Goal: Task Accomplishment & Management: Use online tool/utility

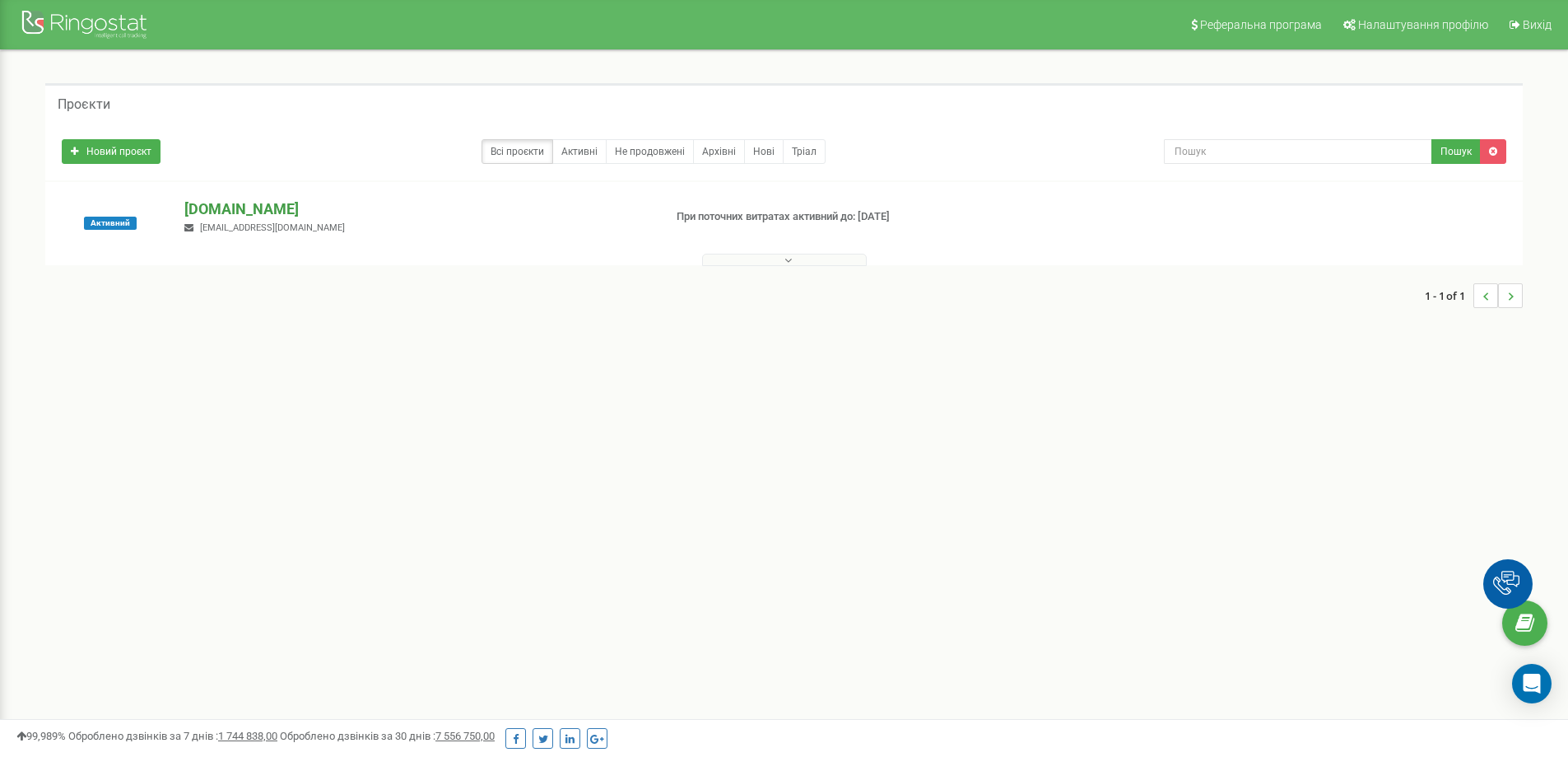
click at [206, 212] on p "[DOMAIN_NAME]" at bounding box center [417, 209] width 465 height 21
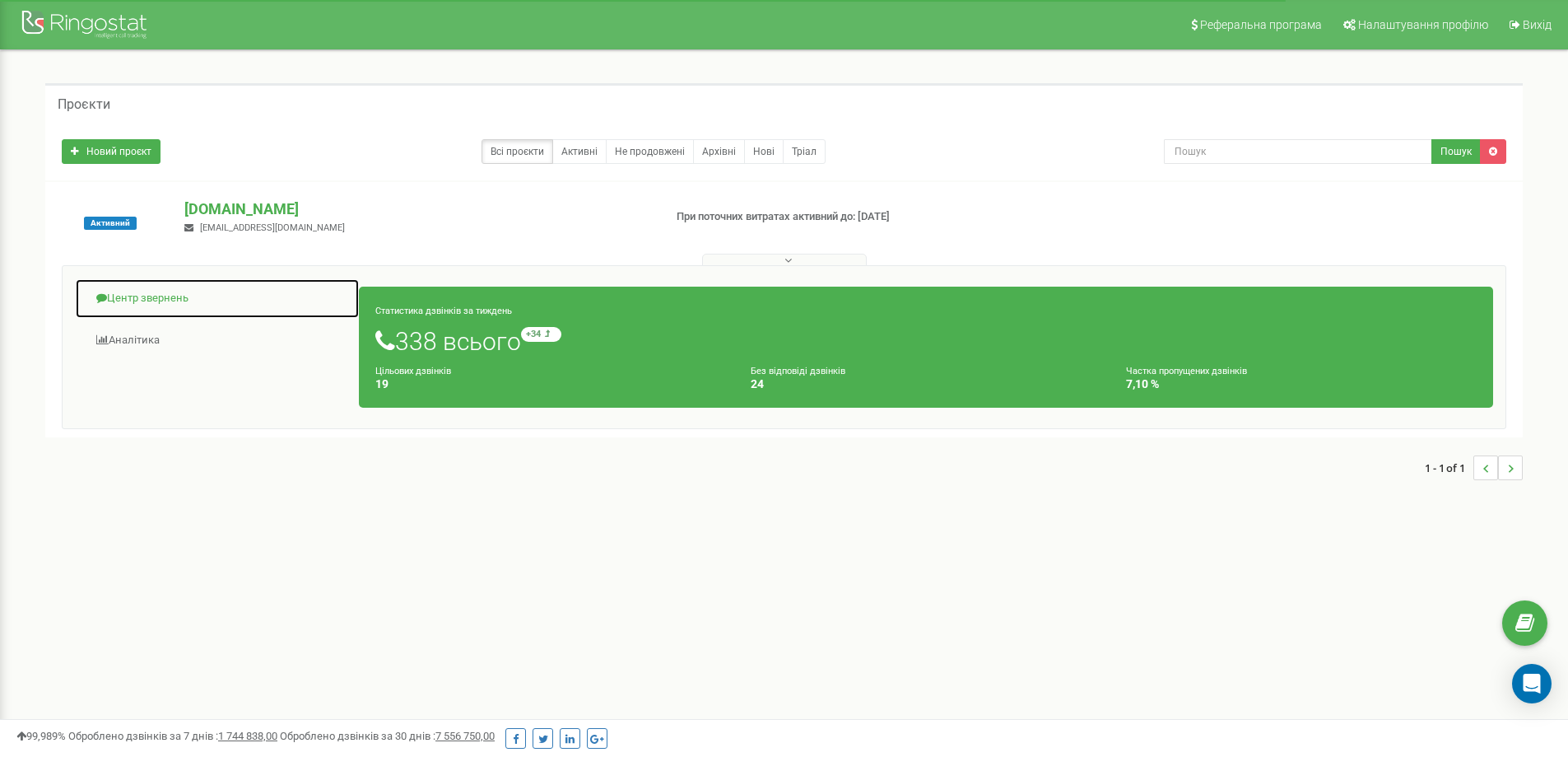
click at [142, 302] on link "Центр звернень" at bounding box center [217, 298] width 285 height 40
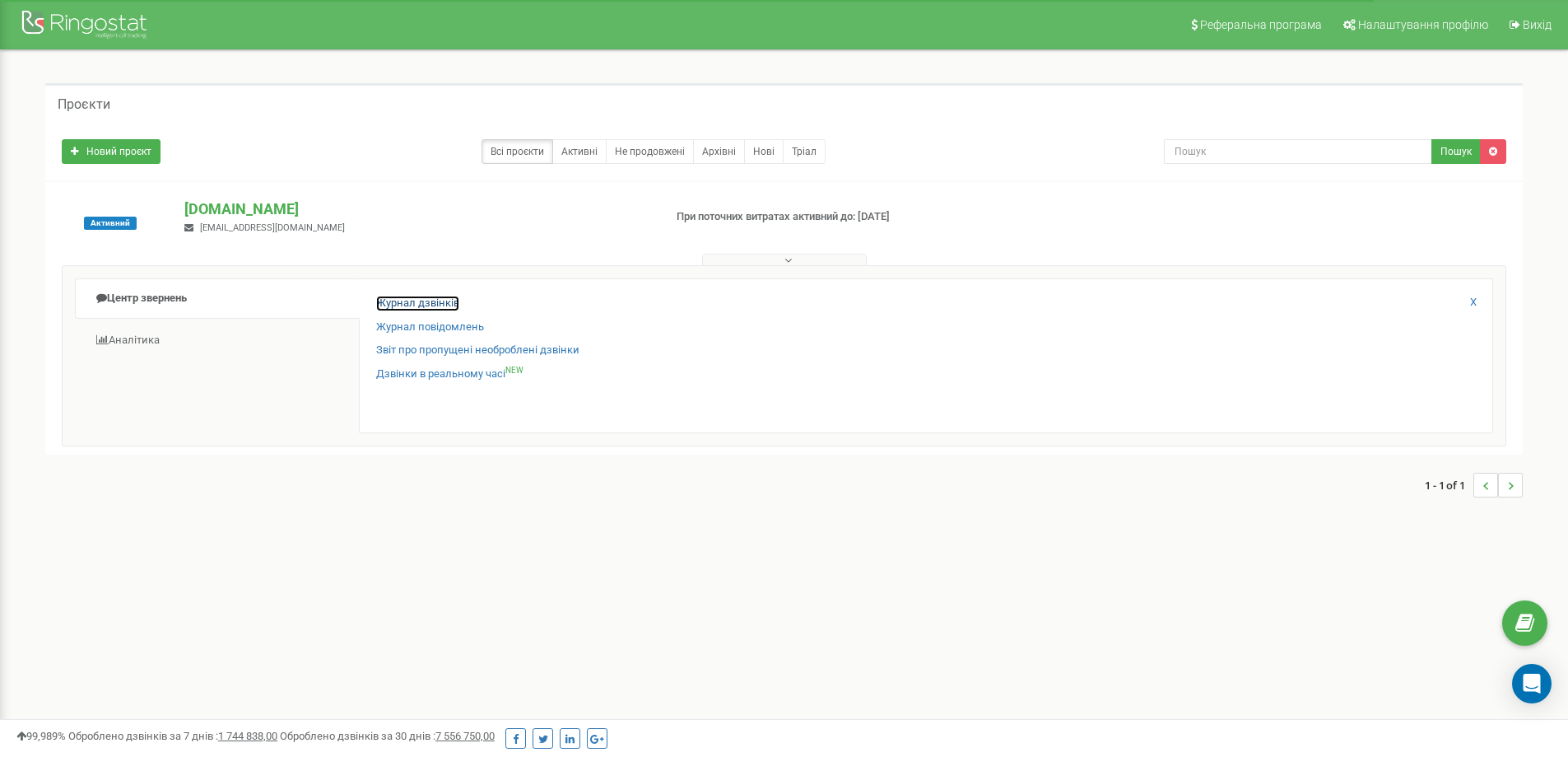
click at [407, 303] on link "Журнал дзвінків" at bounding box center [417, 304] width 83 height 16
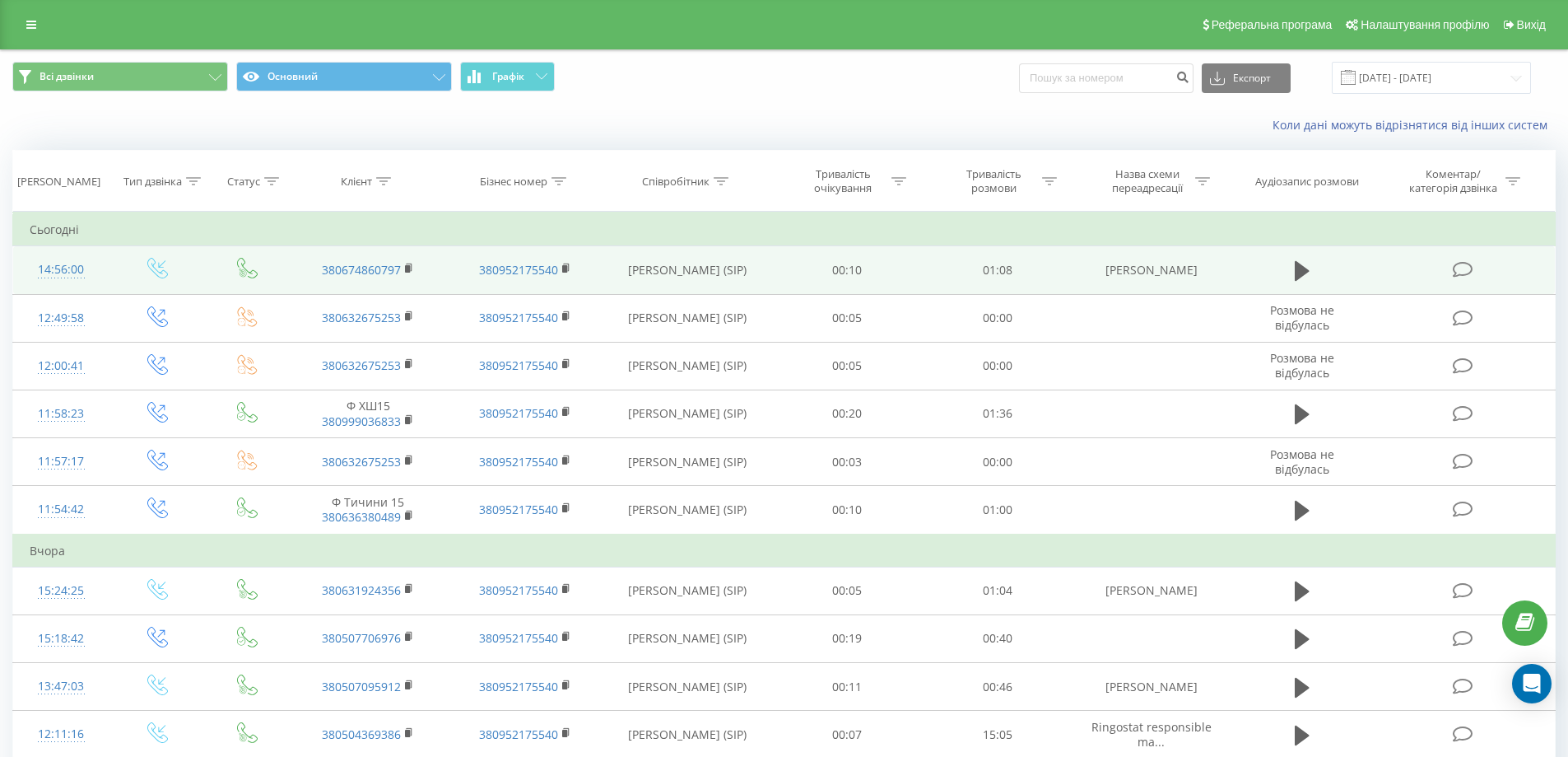
click at [947, 268] on td "01:08" at bounding box center [998, 270] width 151 height 47
click at [1298, 270] on icon at bounding box center [1302, 270] width 15 height 20
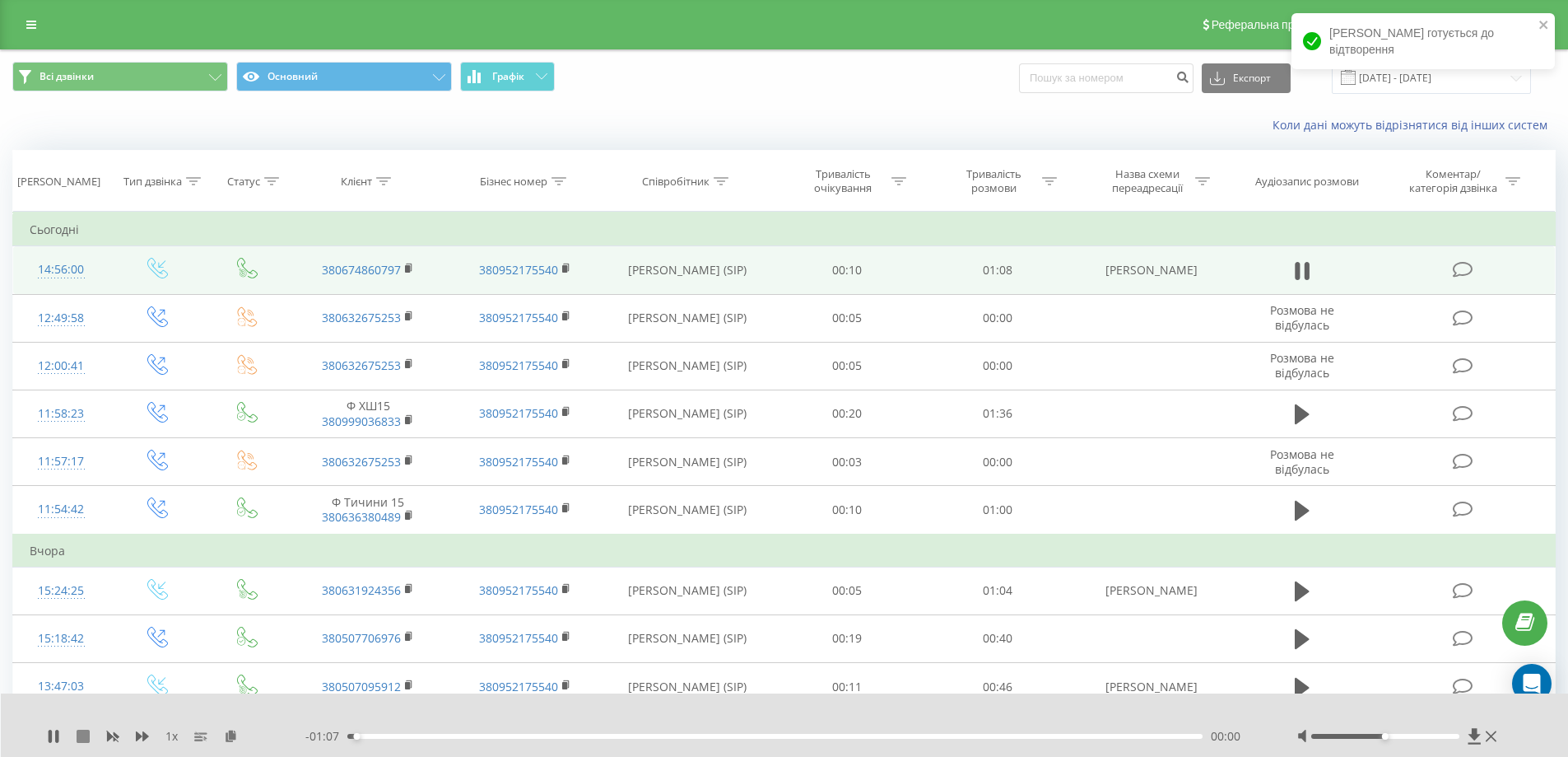
click at [79, 737] on icon at bounding box center [83, 736] width 13 height 13
click at [1471, 741] on icon at bounding box center [1474, 736] width 14 height 16
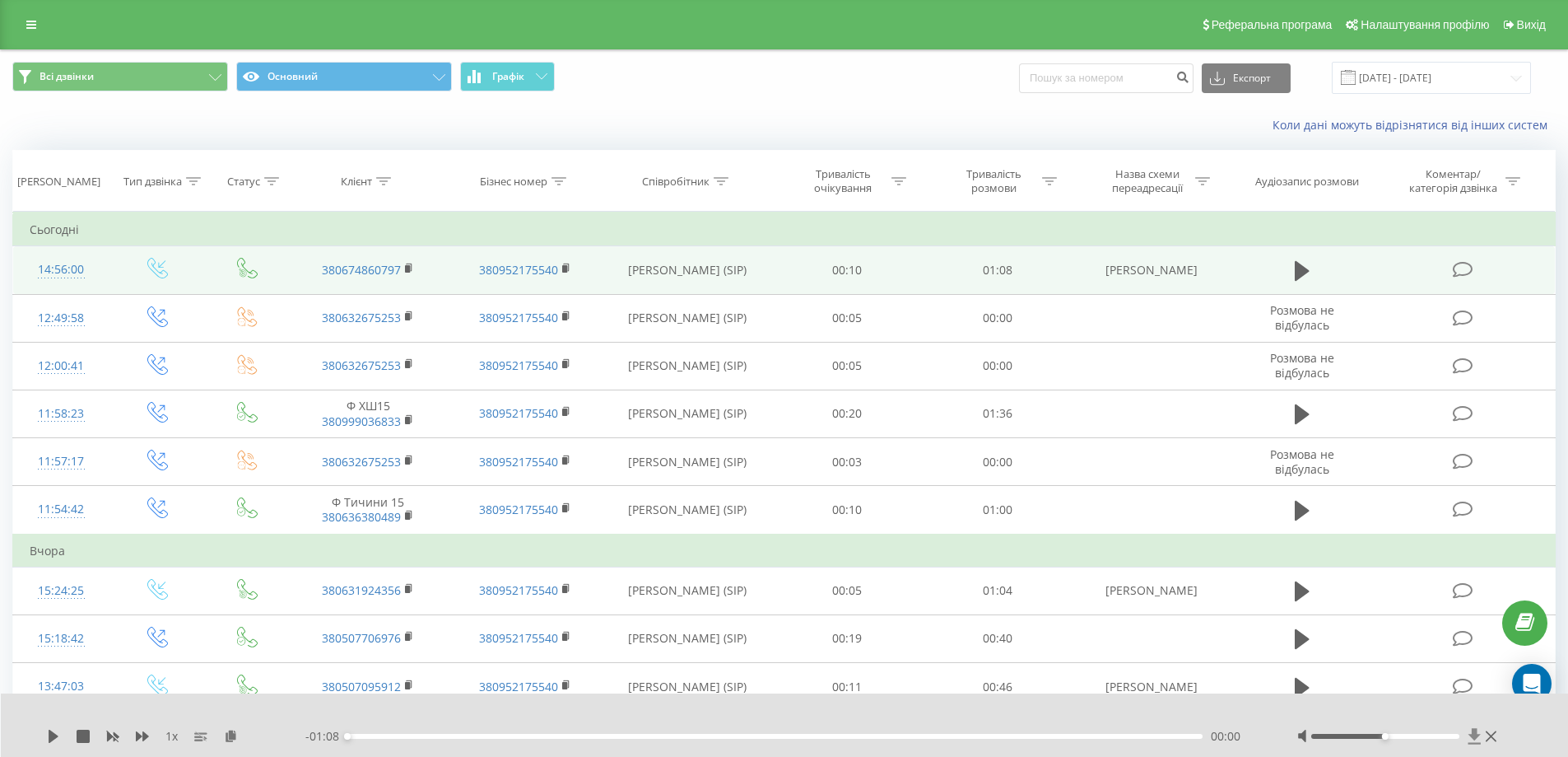
click at [1472, 736] on icon at bounding box center [1474, 736] width 12 height 16
click at [86, 743] on button at bounding box center [83, 736] width 13 height 13
click at [77, 736] on icon at bounding box center [83, 736] width 13 height 13
click at [28, 744] on div "1 x - 01:08 00:00 00:00" at bounding box center [784, 725] width 1568 height 63
click at [48, 737] on icon at bounding box center [54, 736] width 13 height 13
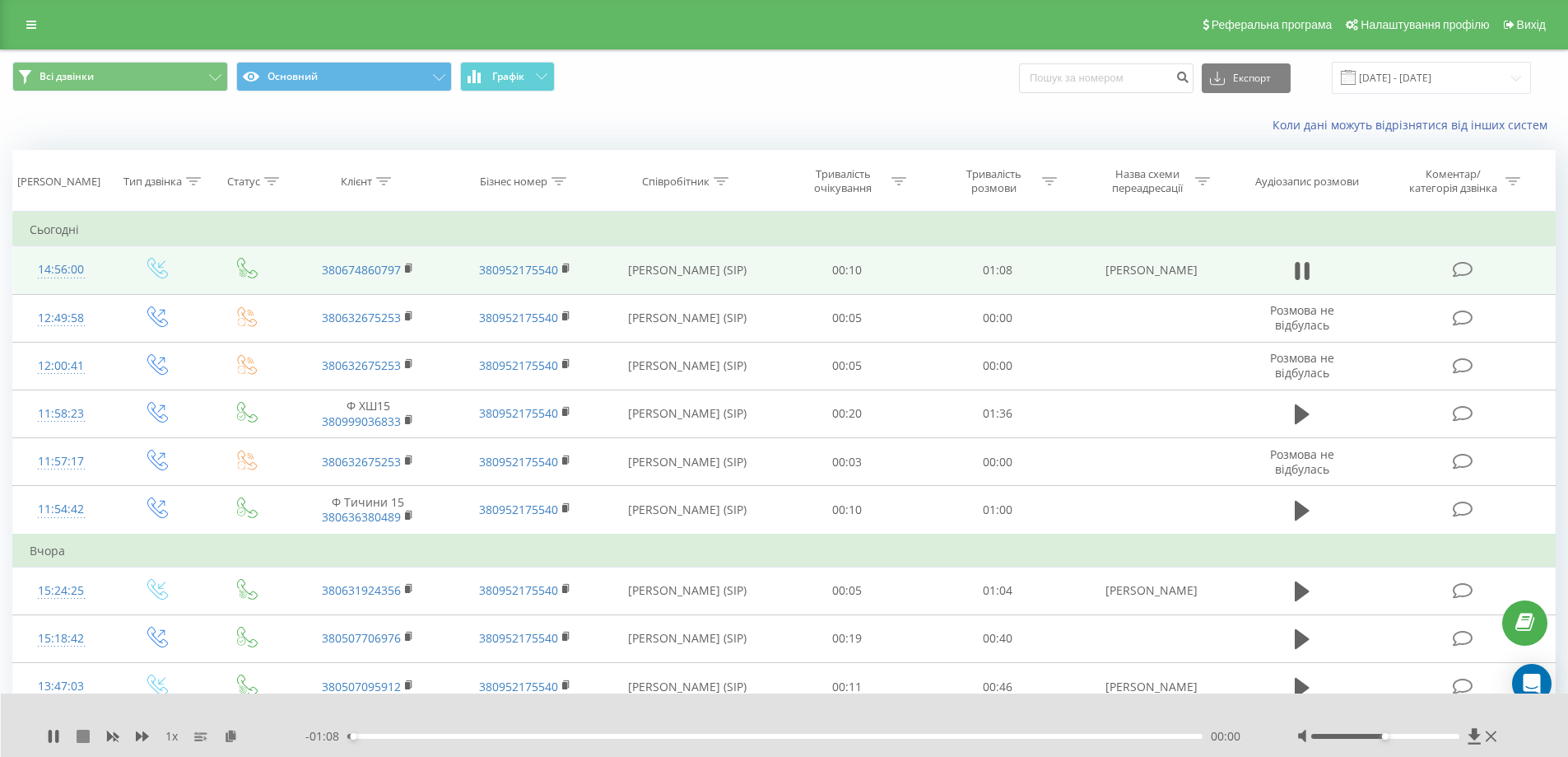
click at [81, 737] on icon at bounding box center [83, 736] width 13 height 13
click at [1476, 734] on icon at bounding box center [1474, 736] width 12 height 16
click at [1489, 740] on icon at bounding box center [1491, 736] width 11 height 13
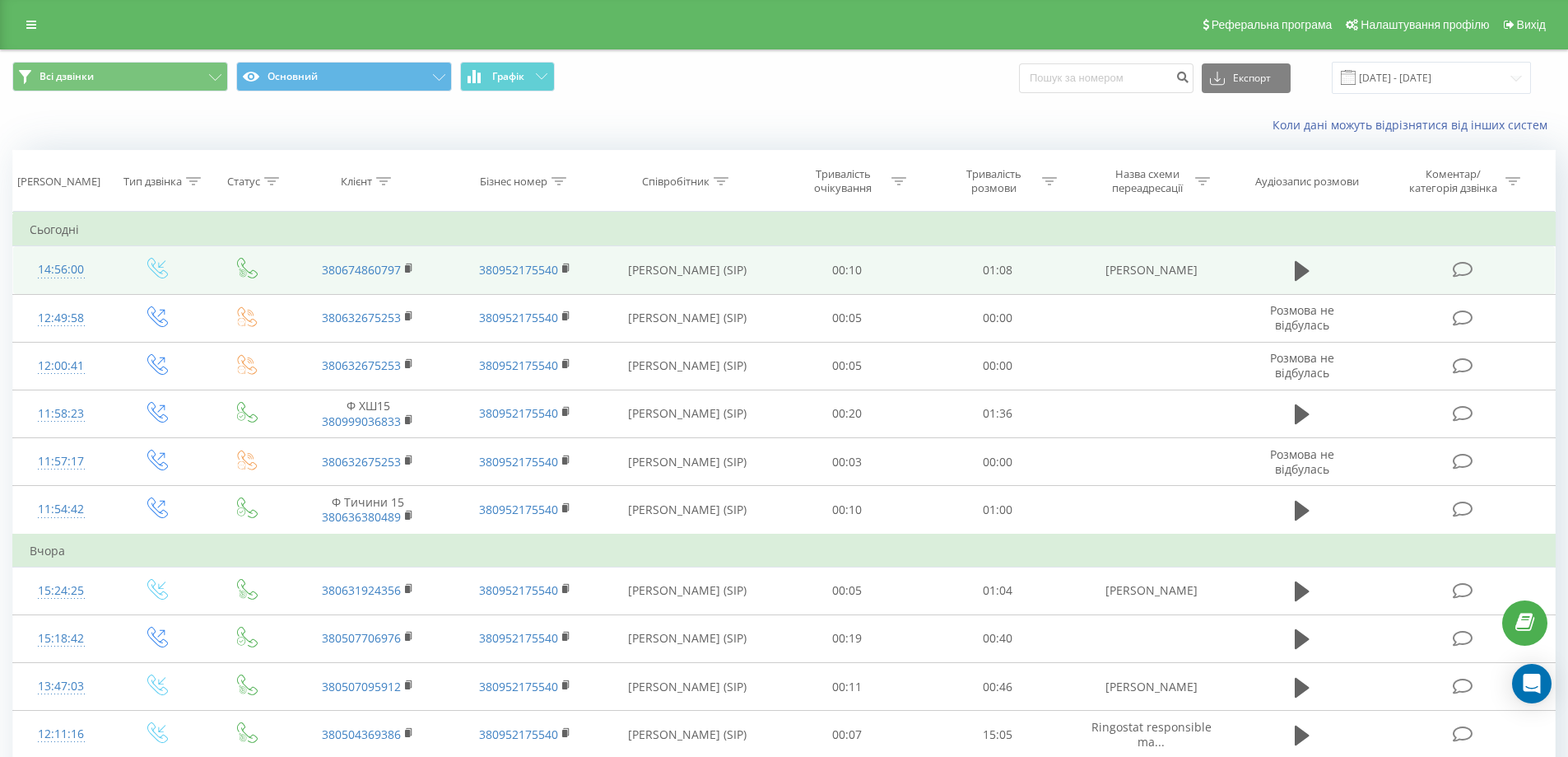
click at [1239, 273] on td at bounding box center [1302, 270] width 145 height 47
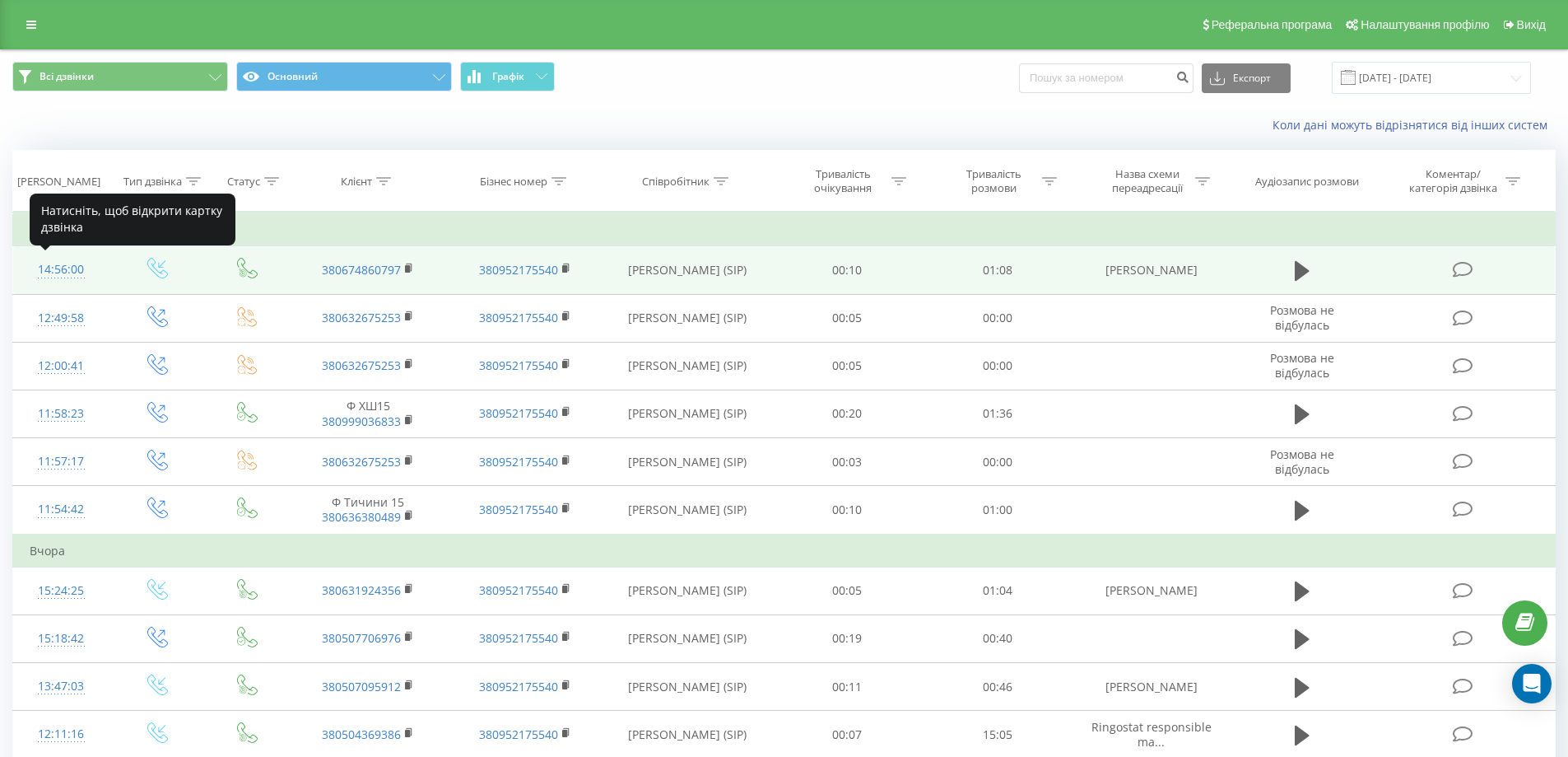
click at [73, 272] on div "14:56:00" at bounding box center [61, 270] width 63 height 32
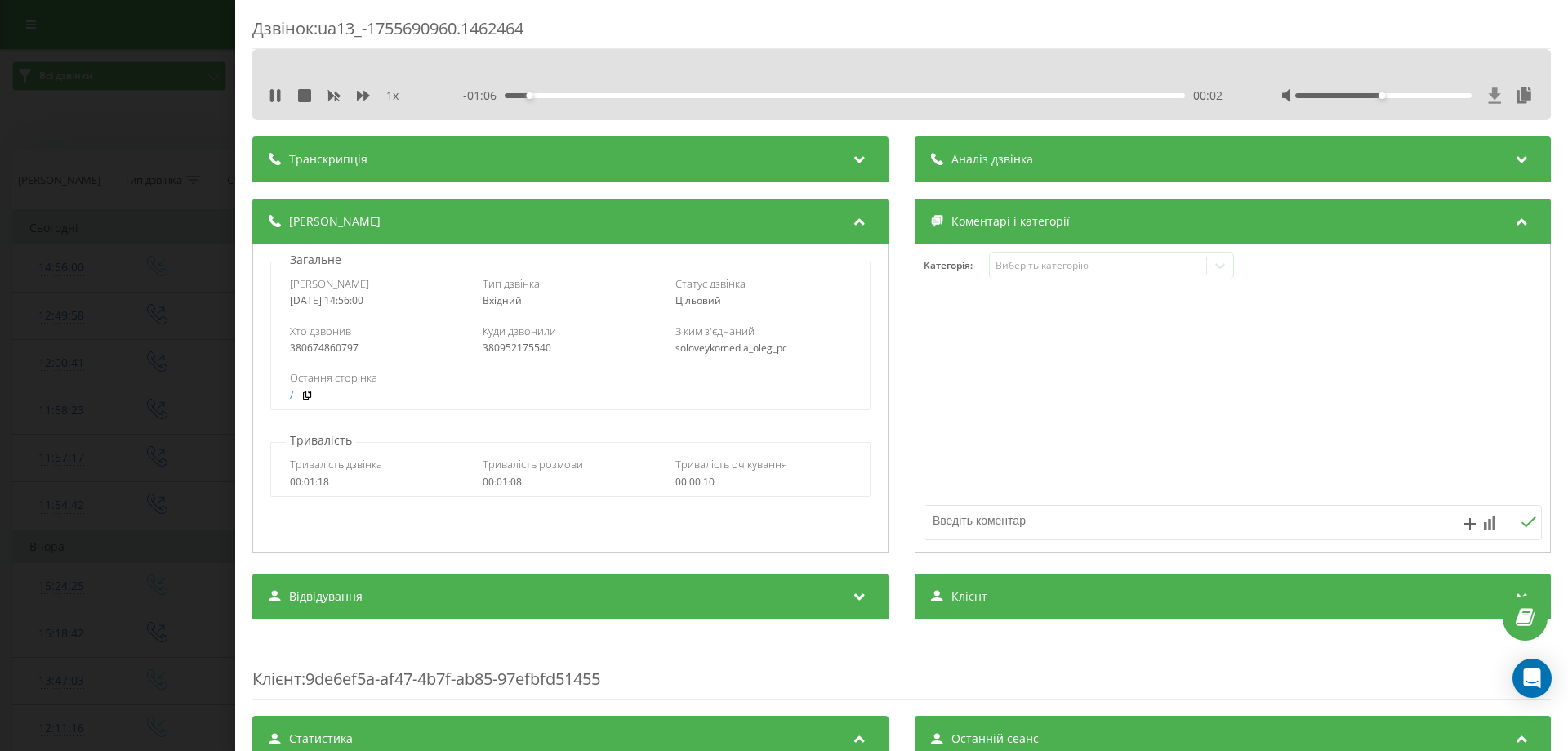
click at [1488, 95] on icon at bounding box center [1495, 96] width 12 height 16
click at [300, 93] on icon at bounding box center [305, 96] width 13 height 13
click at [1487, 93] on icon at bounding box center [1495, 96] width 14 height 16
click at [1514, 93] on icon at bounding box center [1524, 96] width 19 height 16
click at [1488, 96] on icon at bounding box center [1495, 96] width 12 height 16
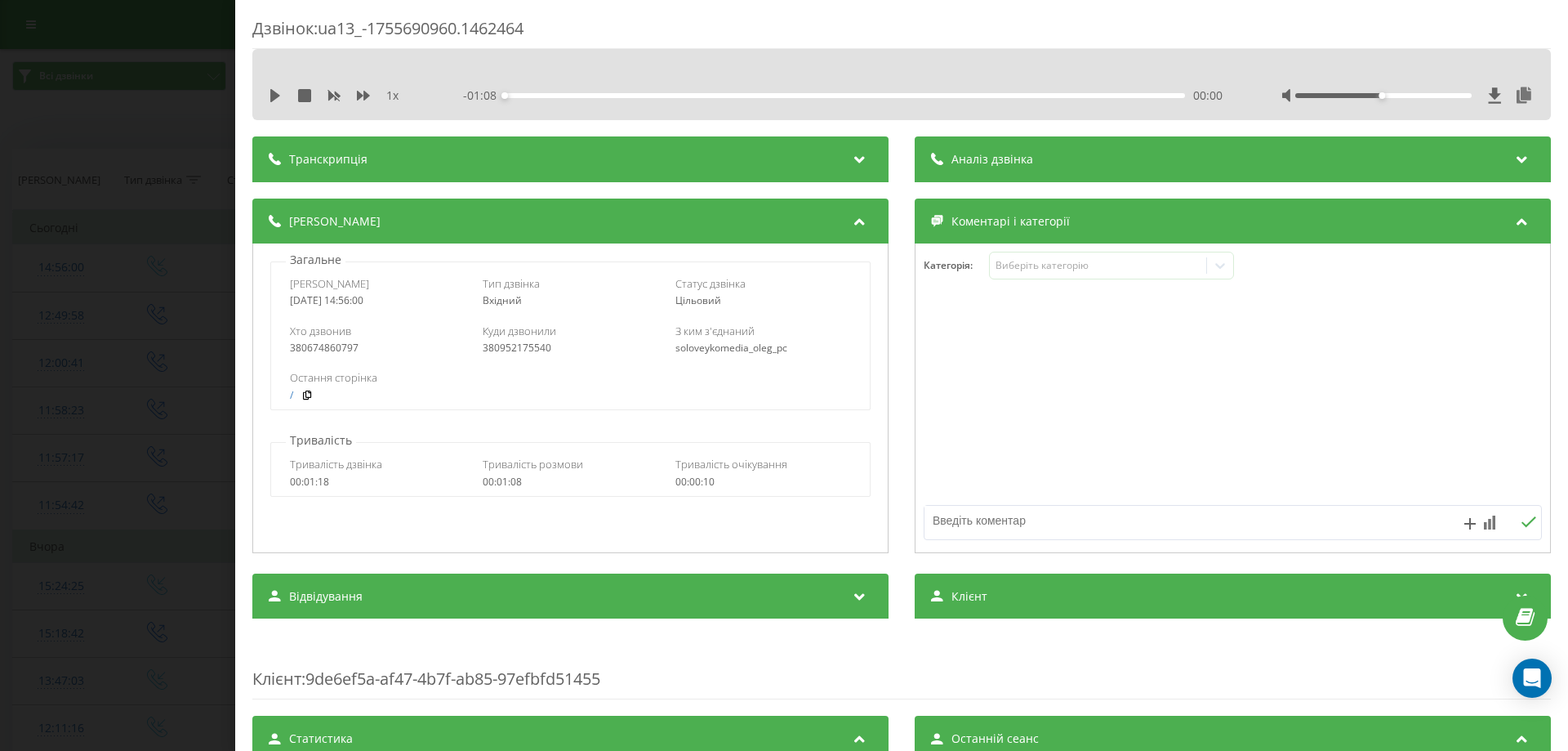
click at [1340, 24] on div "Дзвінок : ua13_-1755690960.1462464" at bounding box center [901, 33] width 1298 height 32
click at [161, 371] on div "Дзвінок : ua13_-1755690960.1462464 1 x - 01:08 00:00 00:00 Транскрипція Для AI-…" at bounding box center [784, 376] width 1568 height 751
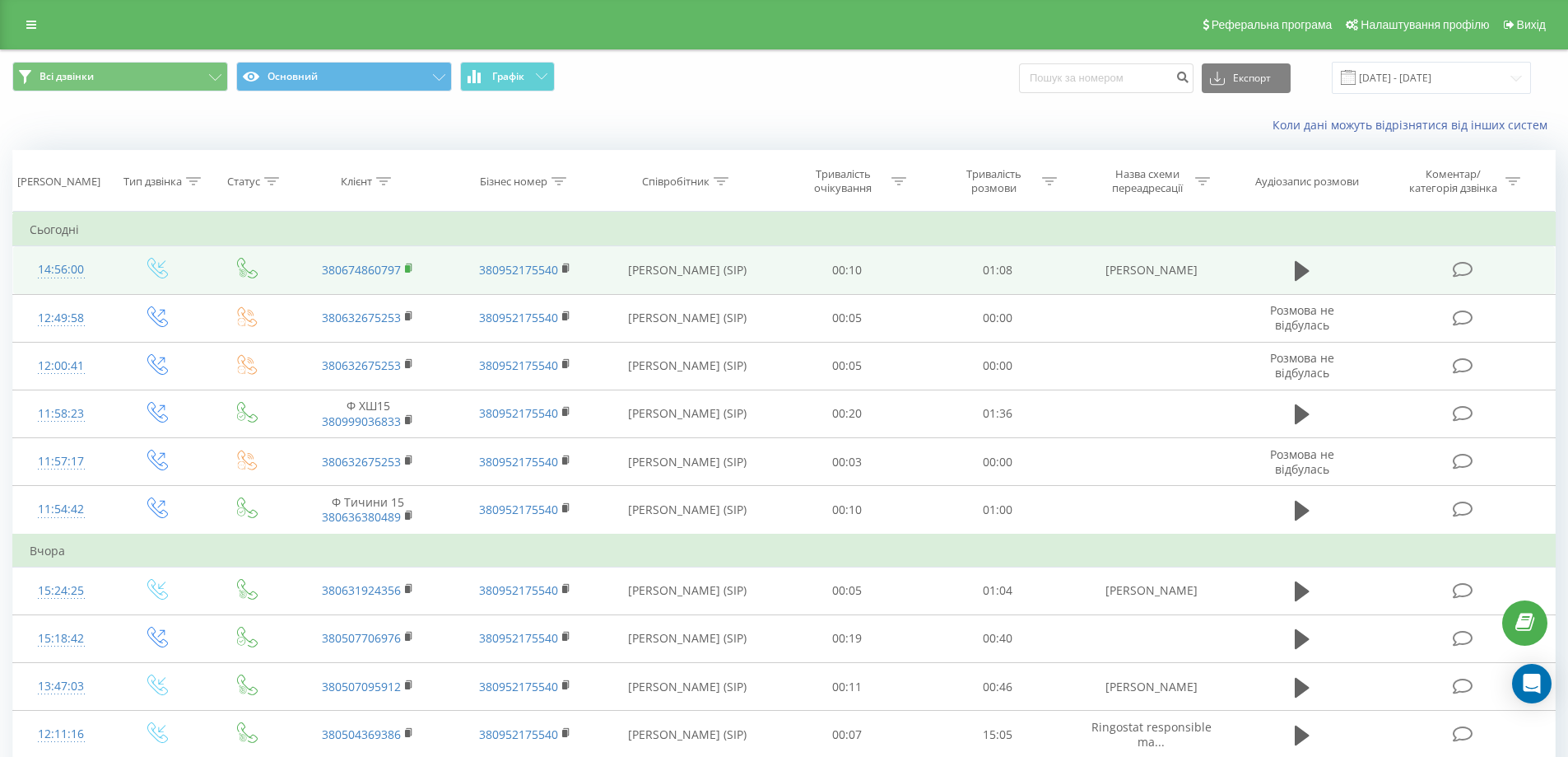
click at [409, 270] on rect at bounding box center [408, 269] width 5 height 7
